Goal: Information Seeking & Learning: Learn about a topic

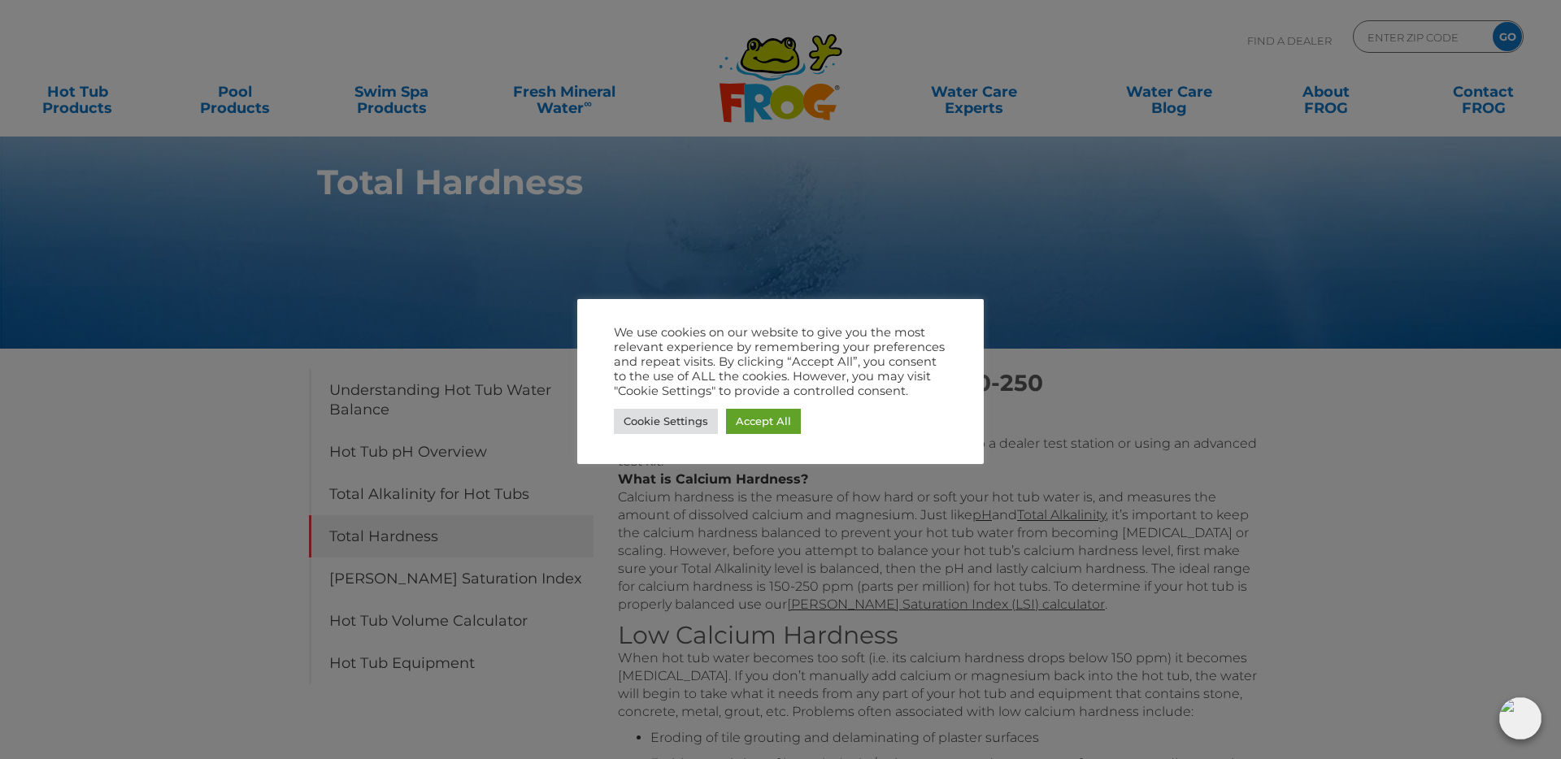
click at [162, 409] on div at bounding box center [780, 379] width 1561 height 759
click at [155, 303] on div at bounding box center [780, 379] width 1561 height 759
click at [1168, 497] on div at bounding box center [780, 379] width 1561 height 759
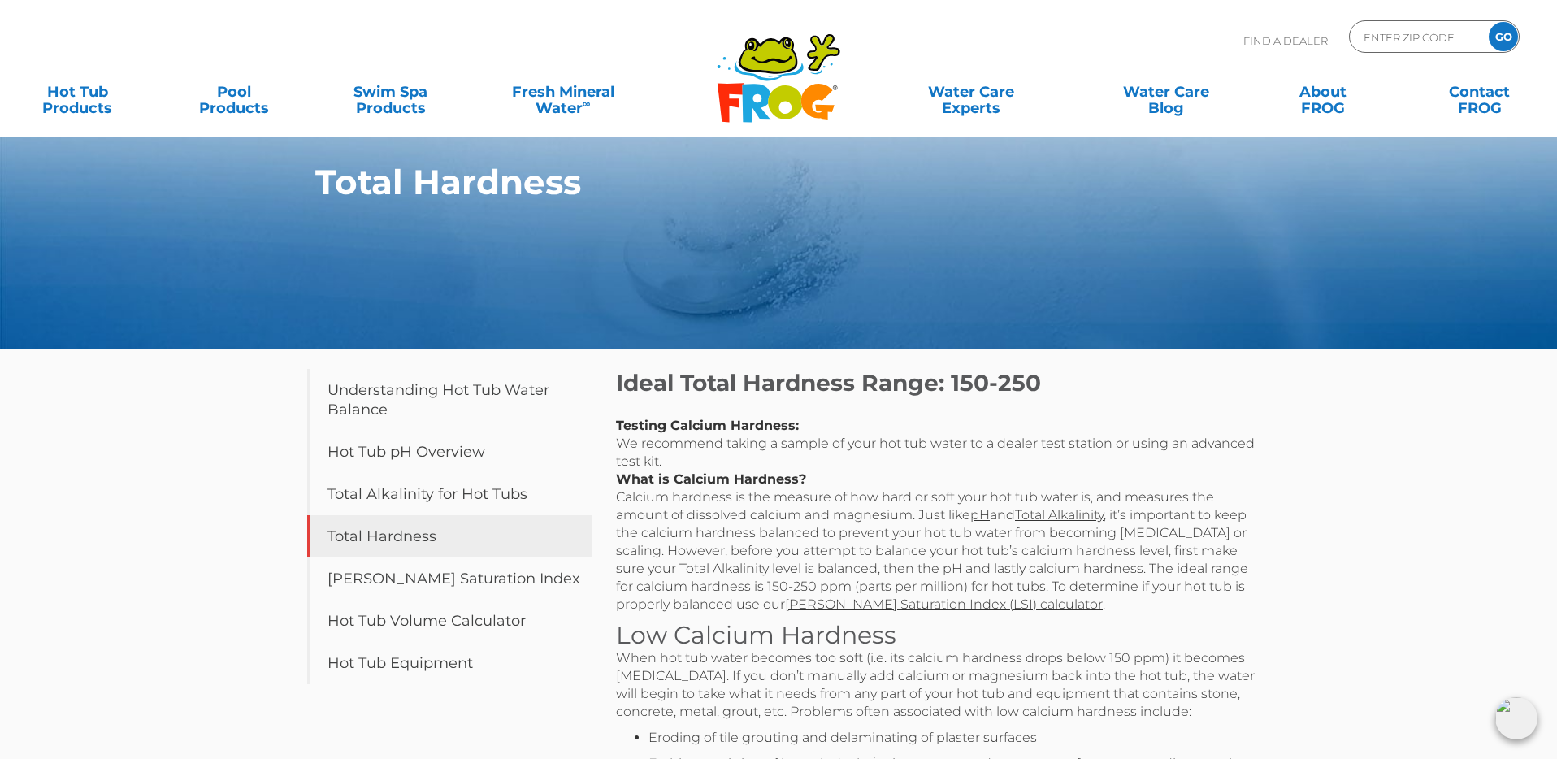
click at [135, 325] on section "Total Hardness" at bounding box center [778, 174] width 1557 height 349
click at [91, 342] on section "Total Hardness" at bounding box center [778, 174] width 1557 height 349
click at [95, 341] on section "Total Hardness" at bounding box center [778, 174] width 1557 height 349
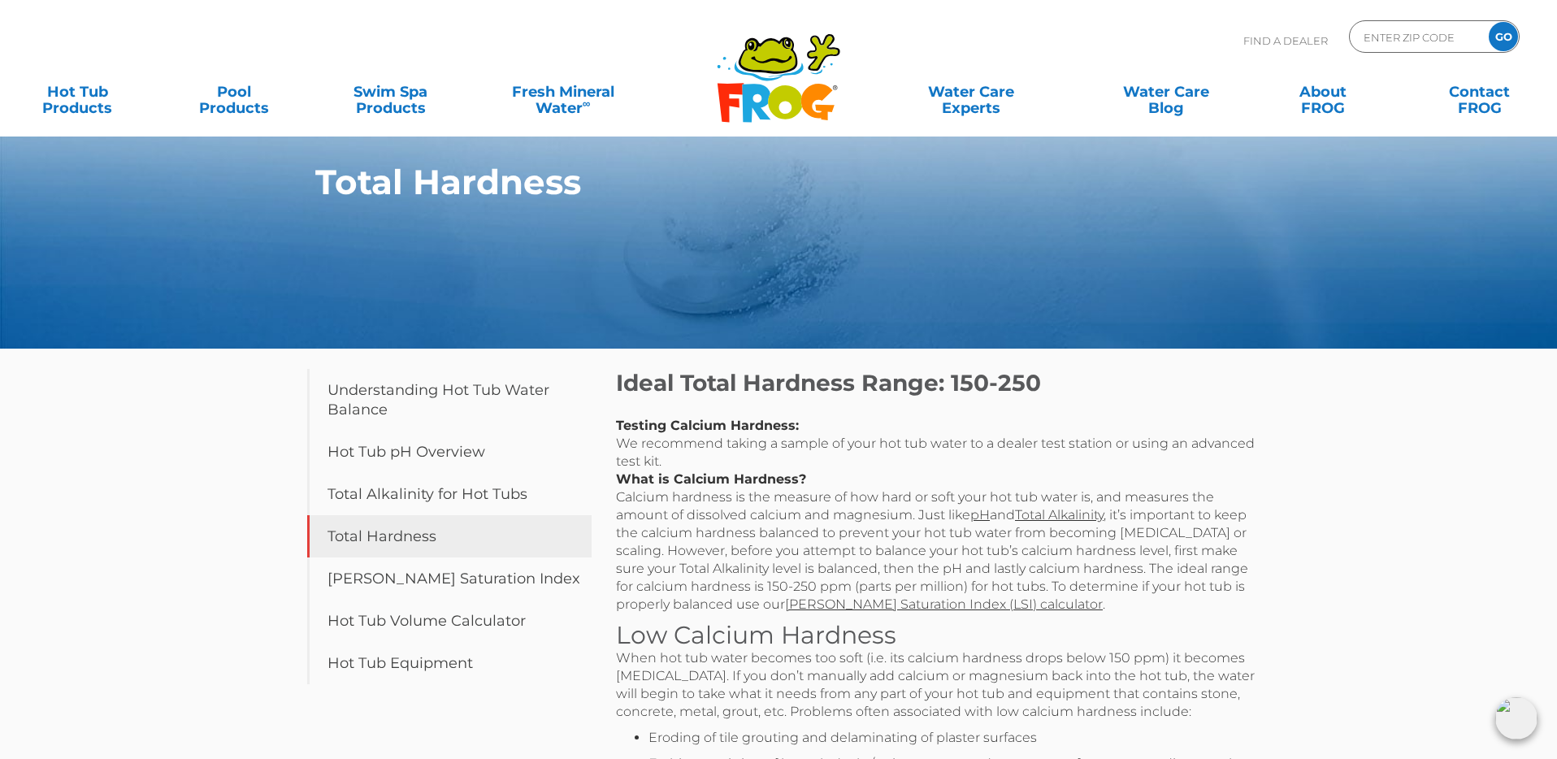
click at [99, 337] on section "Total Hardness" at bounding box center [778, 174] width 1557 height 349
click at [98, 384] on div "Total Hardness Table of Contents Understanding Hot Tub Water Balance Hot Tub pH…" at bounding box center [778, 745] width 1557 height 1491
click at [105, 410] on div "Total Hardness Table of Contents Understanding Hot Tub Water Balance Hot Tub pH…" at bounding box center [778, 745] width 1557 height 1491
click at [879, 436] on p "Testing Calcium Hardness: We recommend taking a sample of your hot tub water to…" at bounding box center [941, 515] width 650 height 197
click at [619, 389] on h2 "Ideal Total Hardness Range: 150-250" at bounding box center [941, 383] width 650 height 28
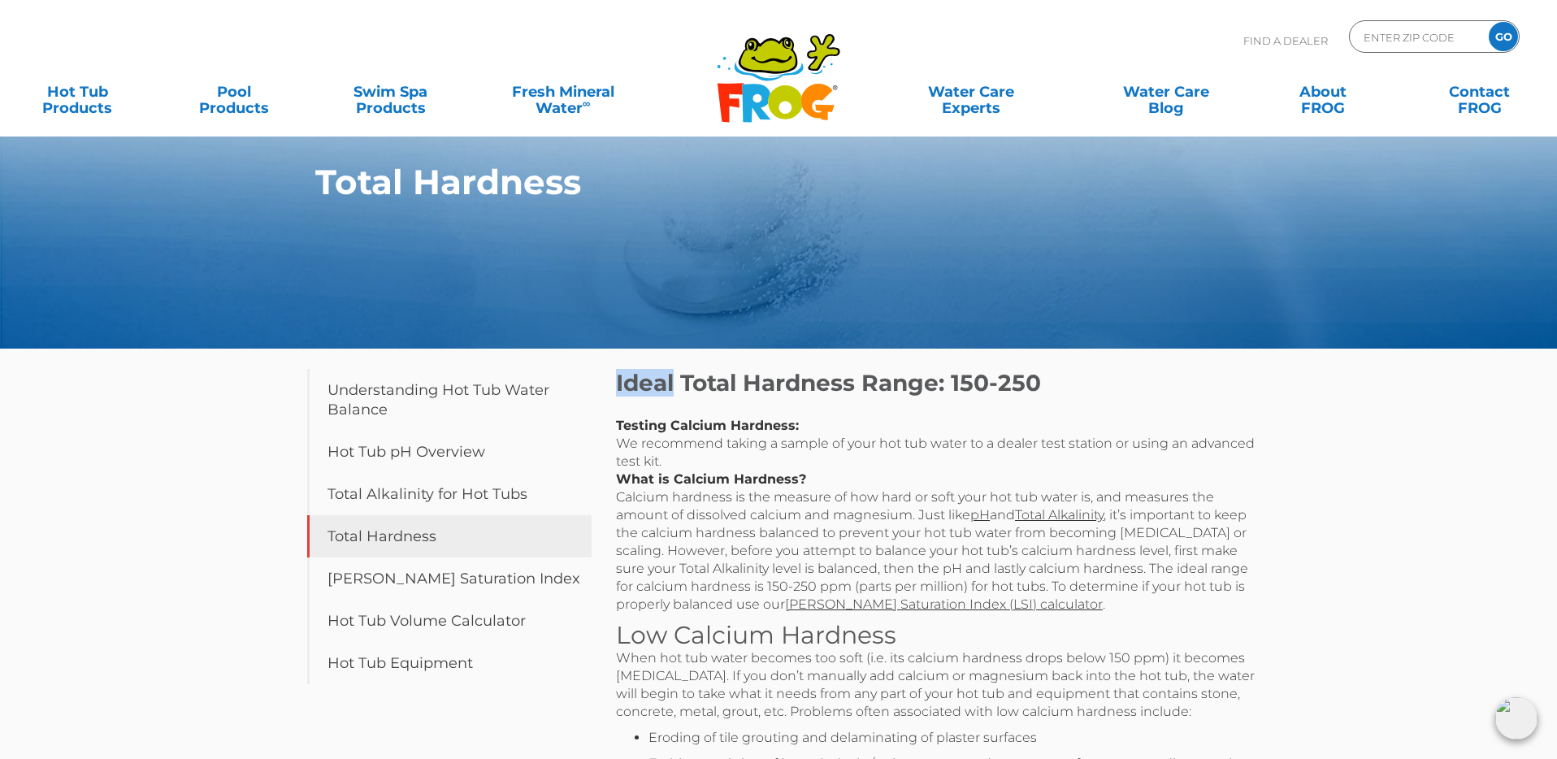
click at [619, 389] on h2 "Ideal Total Hardness Range: 150-250" at bounding box center [941, 383] width 650 height 28
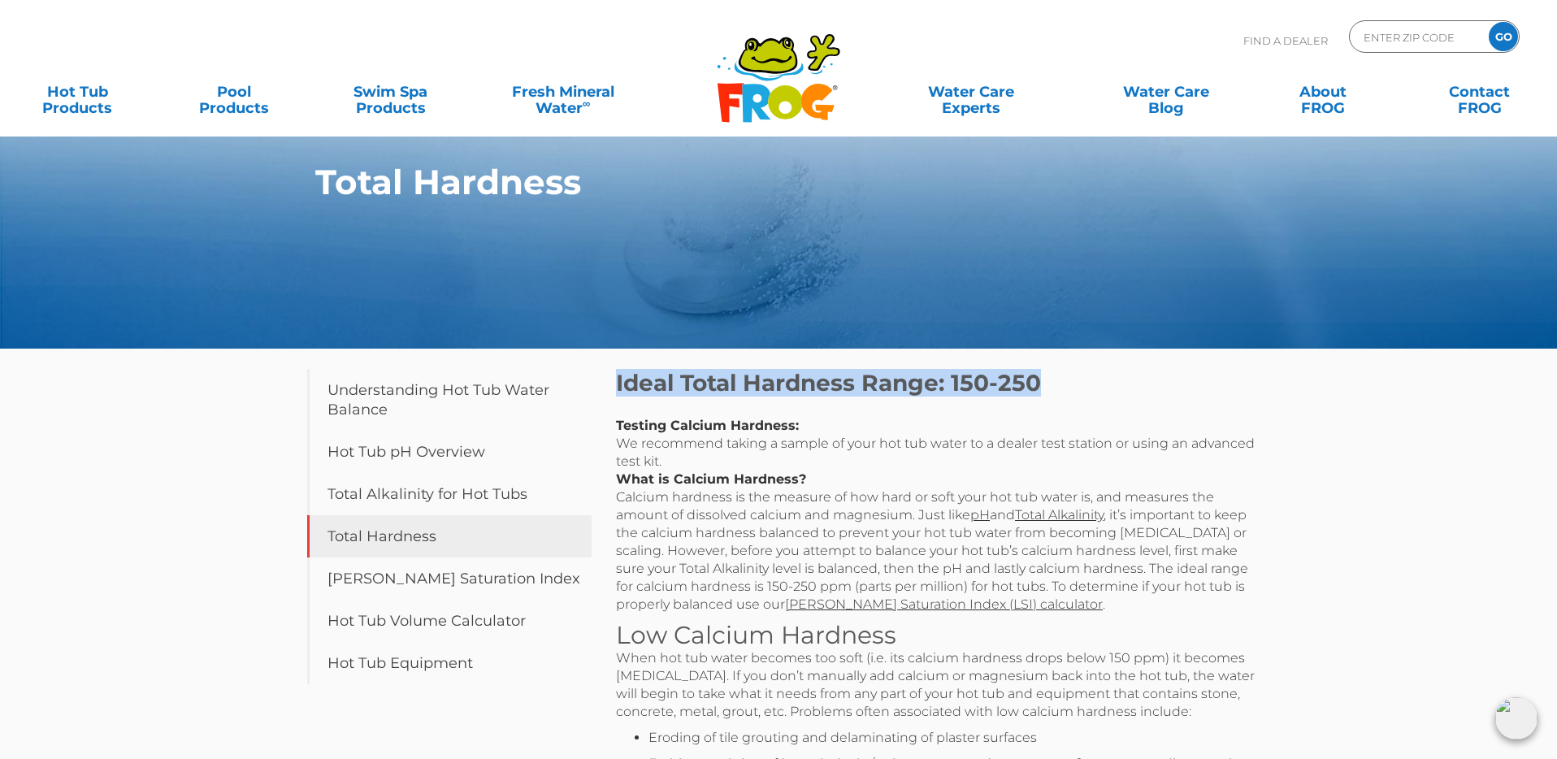
click at [619, 389] on h2 "Ideal Total Hardness Range: 150-250" at bounding box center [941, 383] width 650 height 28
click at [752, 383] on h2 "Ideal Total Hardness Range: 150-250" at bounding box center [941, 383] width 650 height 28
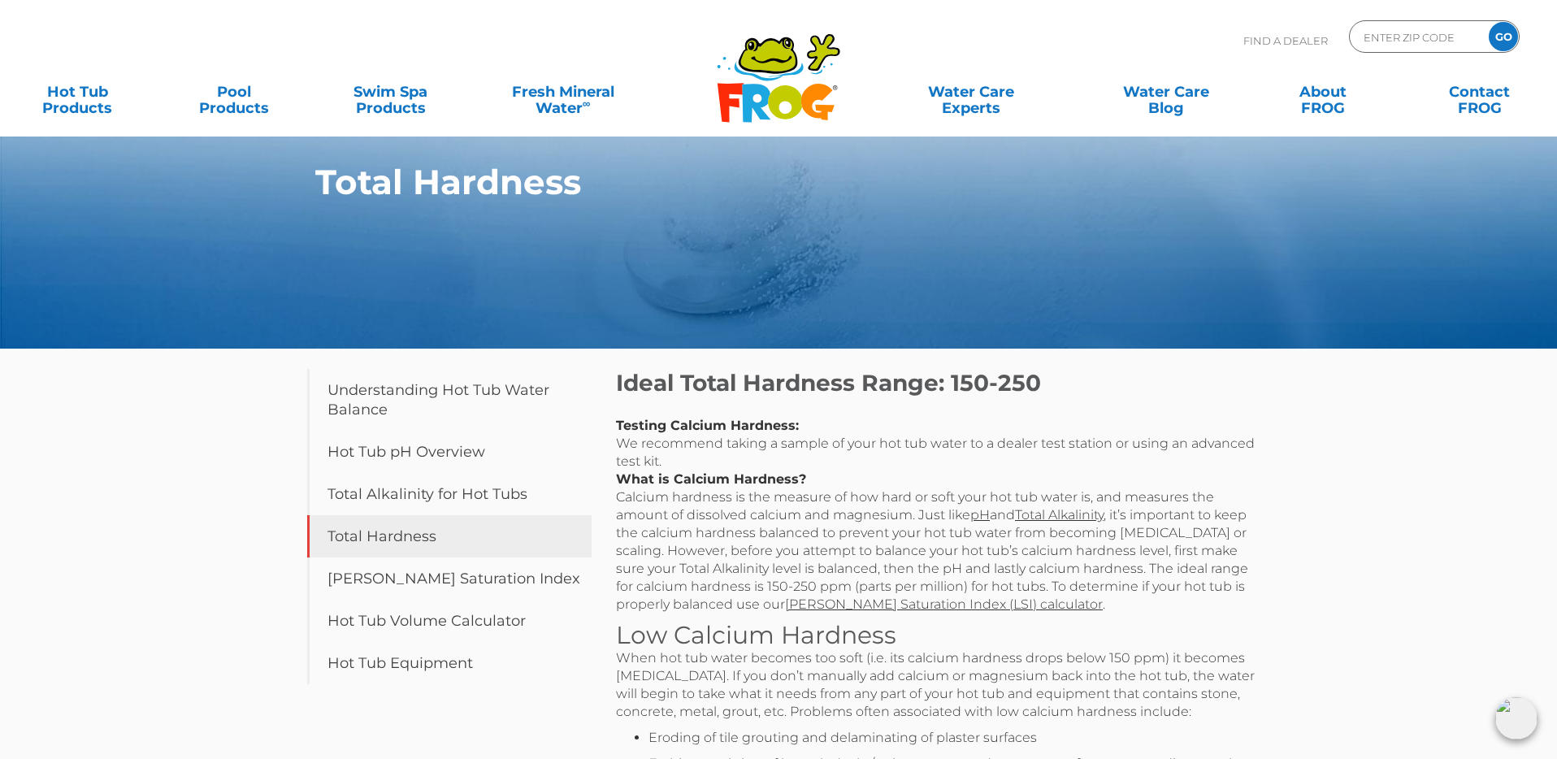
click at [616, 383] on h2 "Ideal Total Hardness Range: 150-250" at bounding box center [941, 383] width 650 height 28
click at [786, 384] on h2 "Ideal Total Hardness Range: 150-250" at bounding box center [941, 383] width 650 height 28
click at [742, 387] on h2 "Ideal Total Hardness Range: 150-250" at bounding box center [941, 383] width 650 height 28
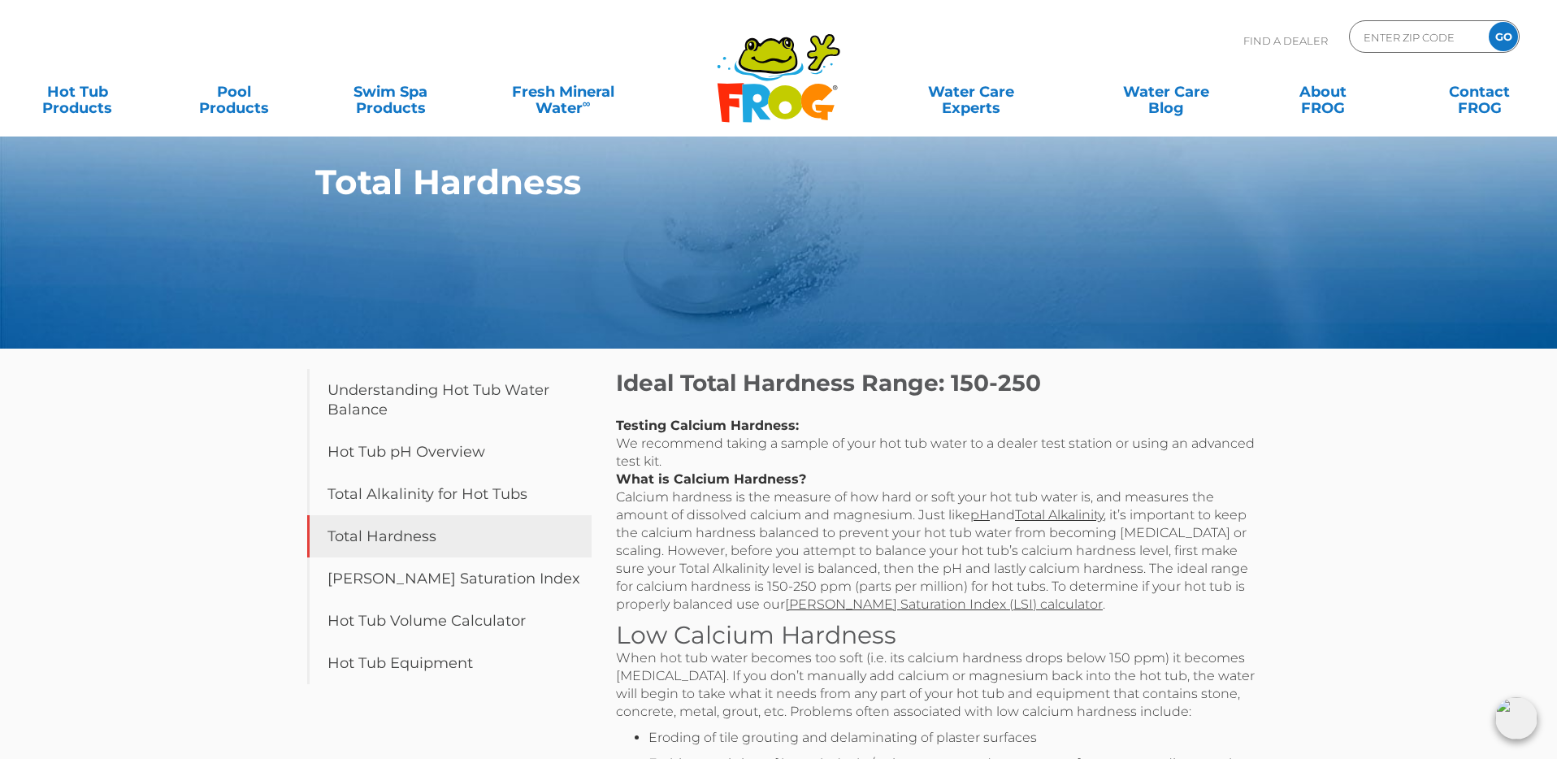
click at [936, 383] on h2 "Ideal Total Hardness Range: 150-250" at bounding box center [941, 383] width 650 height 28
drag, startPoint x: 936, startPoint y: 383, endPoint x: 998, endPoint y: 384, distance: 62.6
click at [998, 384] on h2 "Ideal Total Hardness Range: 150-250" at bounding box center [941, 383] width 650 height 28
click at [999, 384] on h2 "Ideal Total Hardness Range: 150-250" at bounding box center [941, 383] width 650 height 28
click at [616, 424] on strong "Testing Calcium Hardness:" at bounding box center [707, 425] width 183 height 15
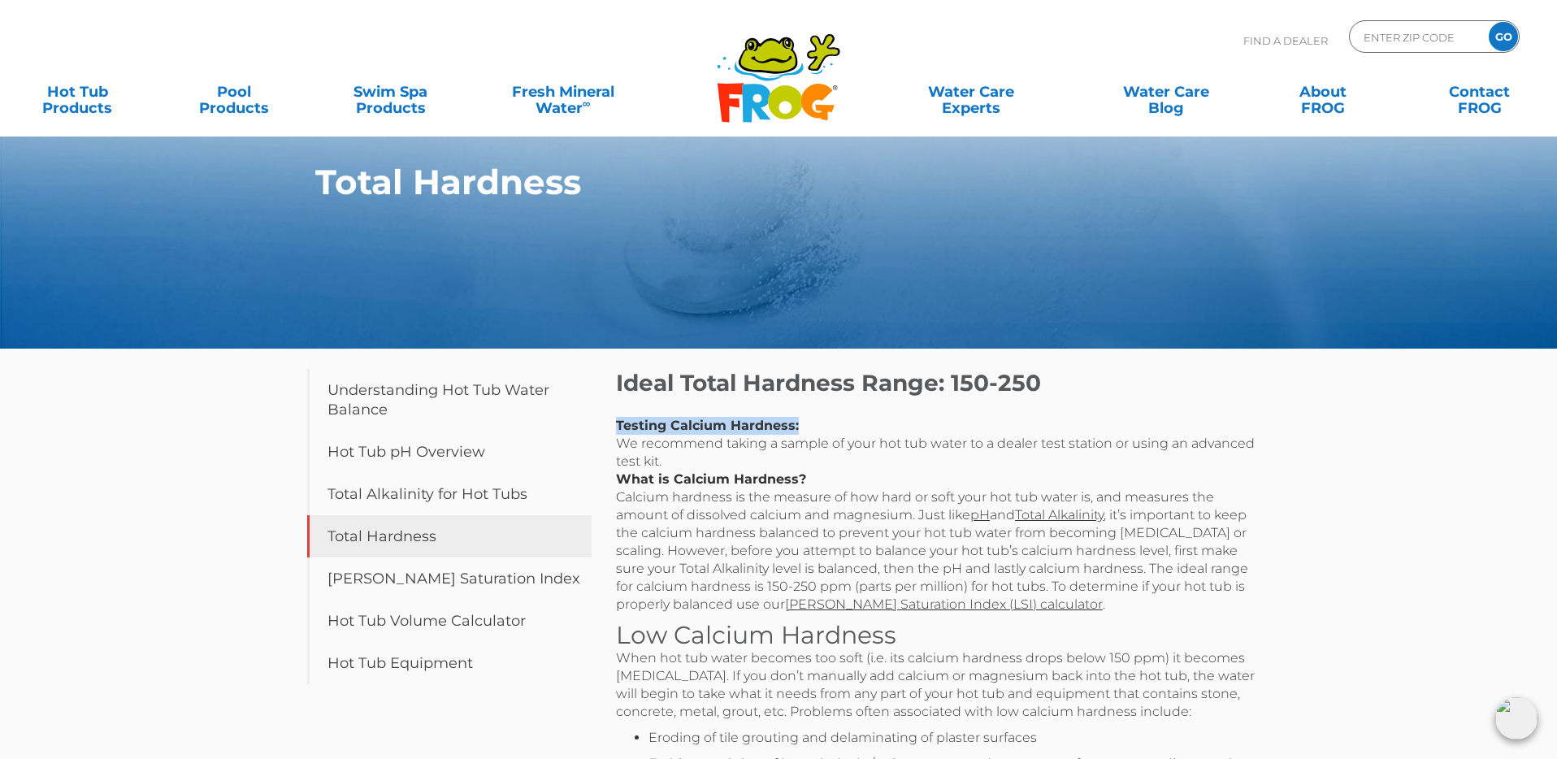
drag, startPoint x: 616, startPoint y: 424, endPoint x: 773, endPoint y: 428, distance: 156.9
click at [773, 428] on strong "Testing Calcium Hardness:" at bounding box center [707, 425] width 183 height 15
click at [636, 392] on h2 "Ideal Total Hardness Range: 150-250" at bounding box center [941, 383] width 650 height 28
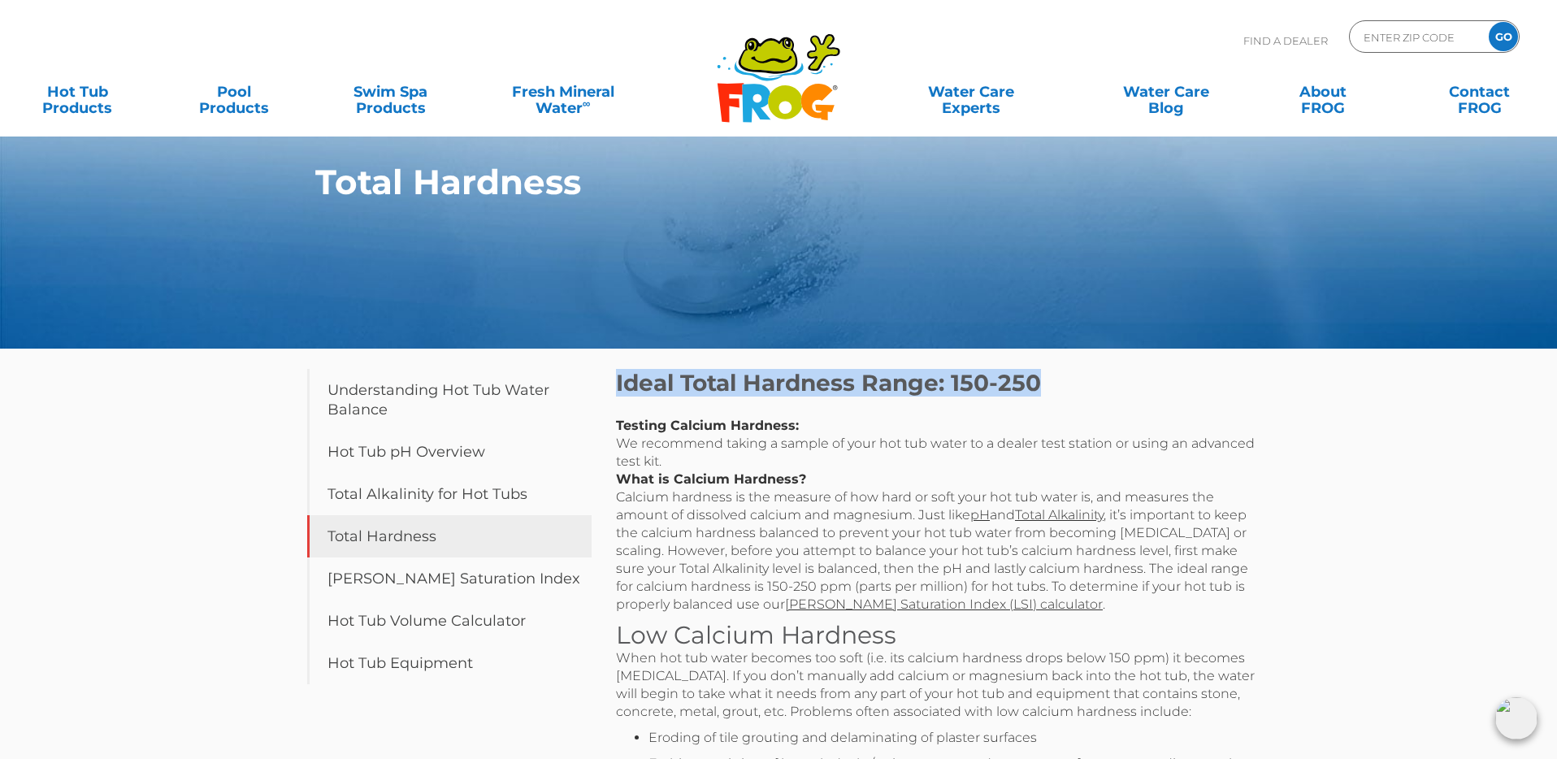
click at [636, 392] on h2 "Ideal Total Hardness Range: 150-250" at bounding box center [941, 383] width 650 height 28
click at [788, 391] on h2 "Ideal Total Hardness Range: 150-250" at bounding box center [941, 383] width 650 height 28
